Goal: Information Seeking & Learning: Learn about a topic

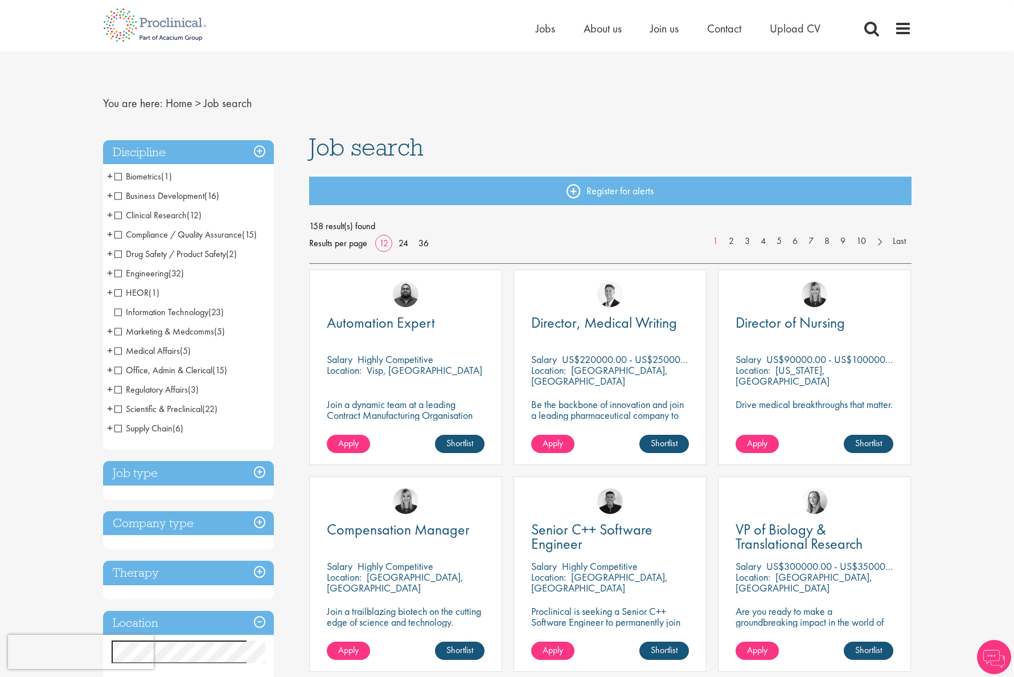
scroll to position [2, 0]
click at [118, 215] on span "Clinical Research" at bounding box center [150, 215] width 72 height 12
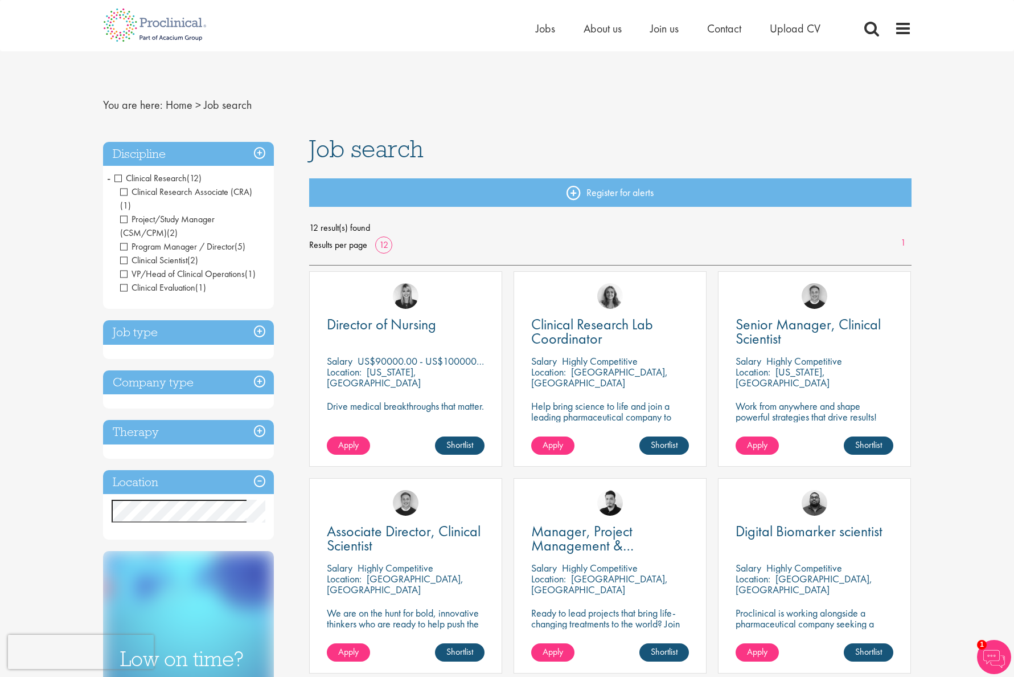
click at [217, 320] on h3 "Job type" at bounding box center [188, 332] width 171 height 24
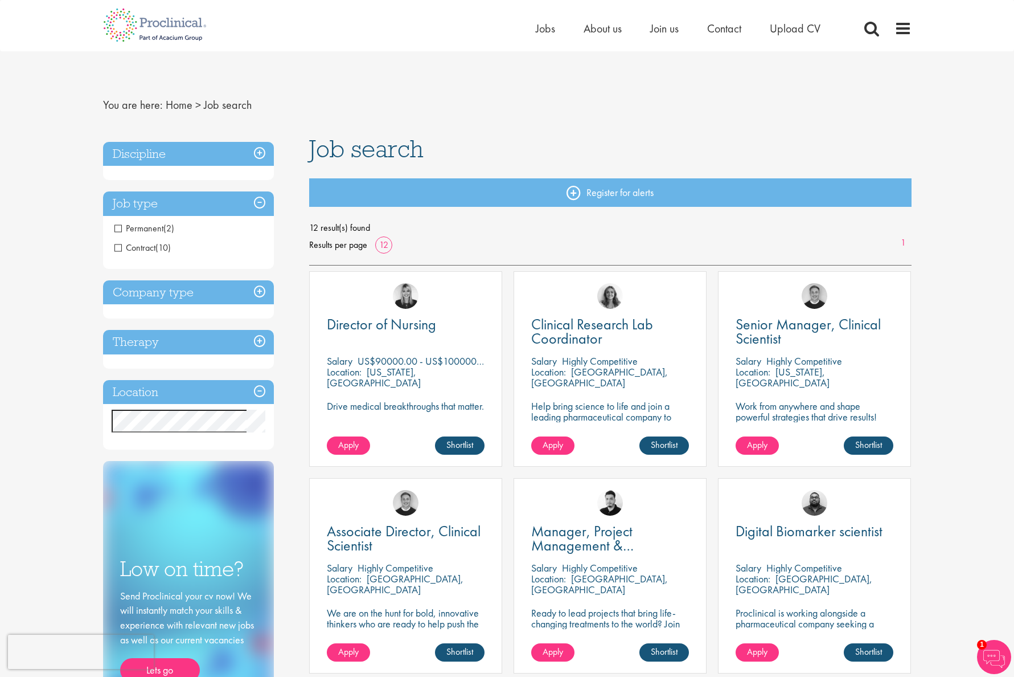
click at [120, 249] on span "Contract" at bounding box center [134, 247] width 41 height 12
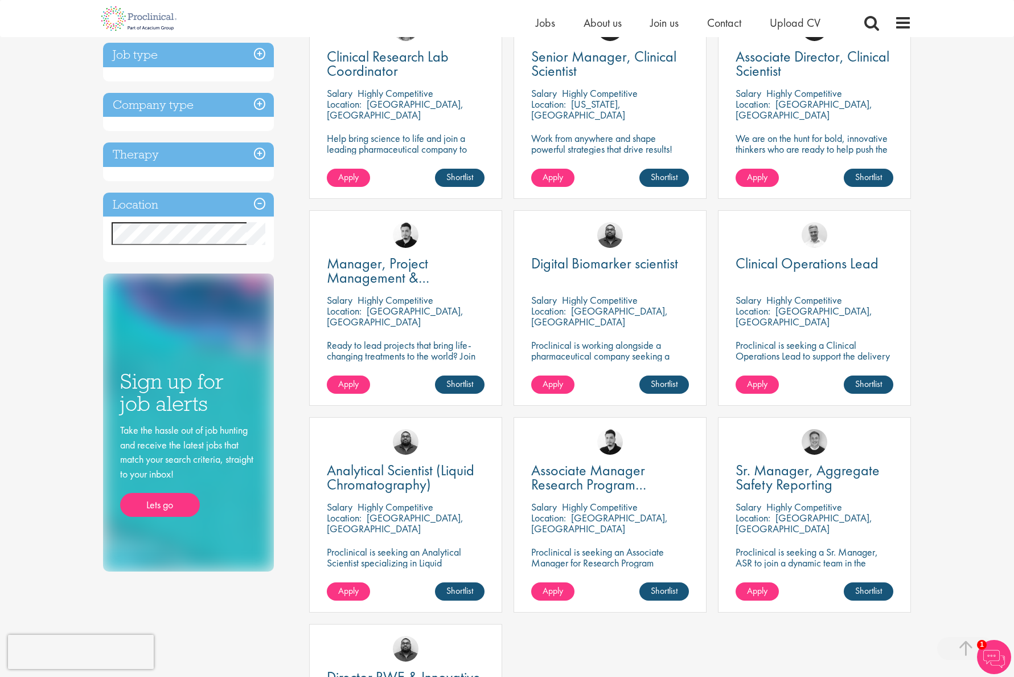
scroll to position [235, 0]
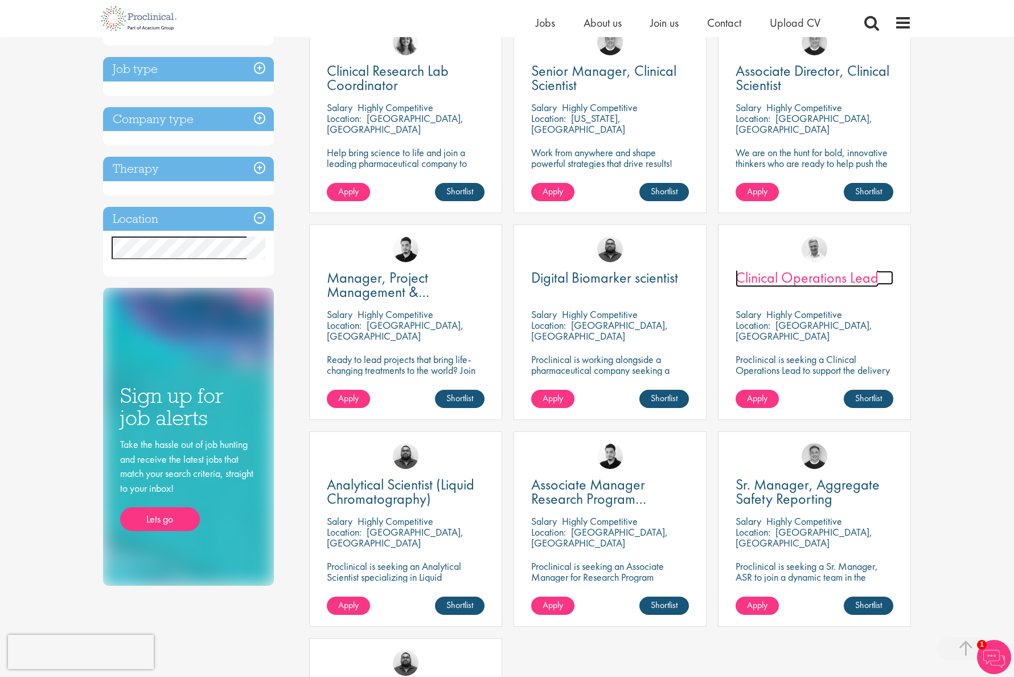
click at [816, 275] on span "Clinical Operations Lead" at bounding box center [807, 277] width 143 height 19
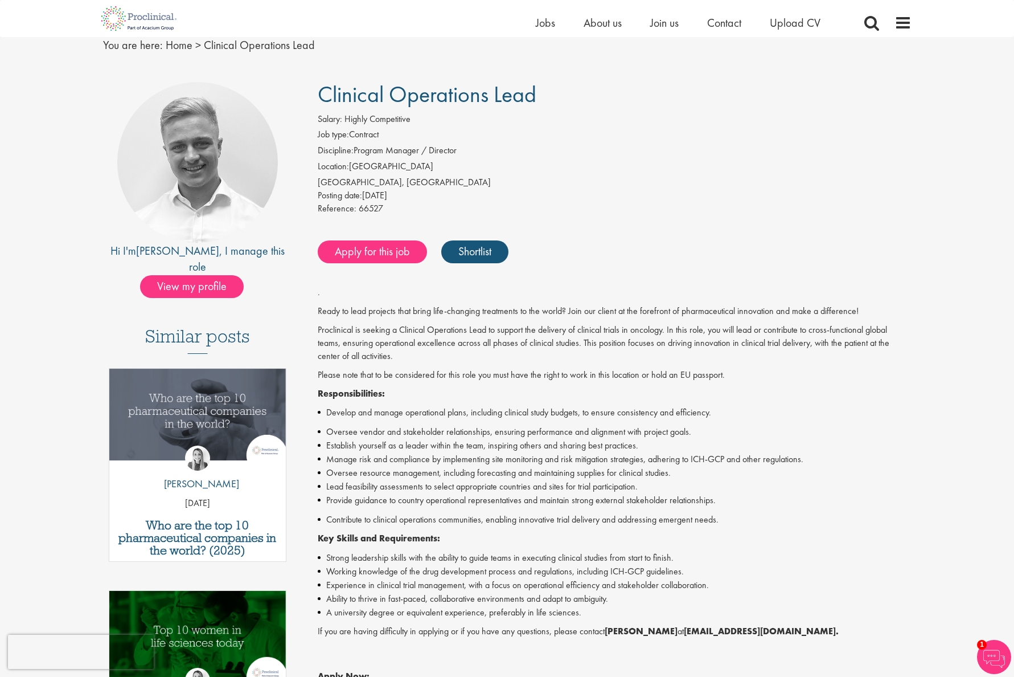
scroll to position [44, 0]
